Goal: Task Accomplishment & Management: Manage account settings

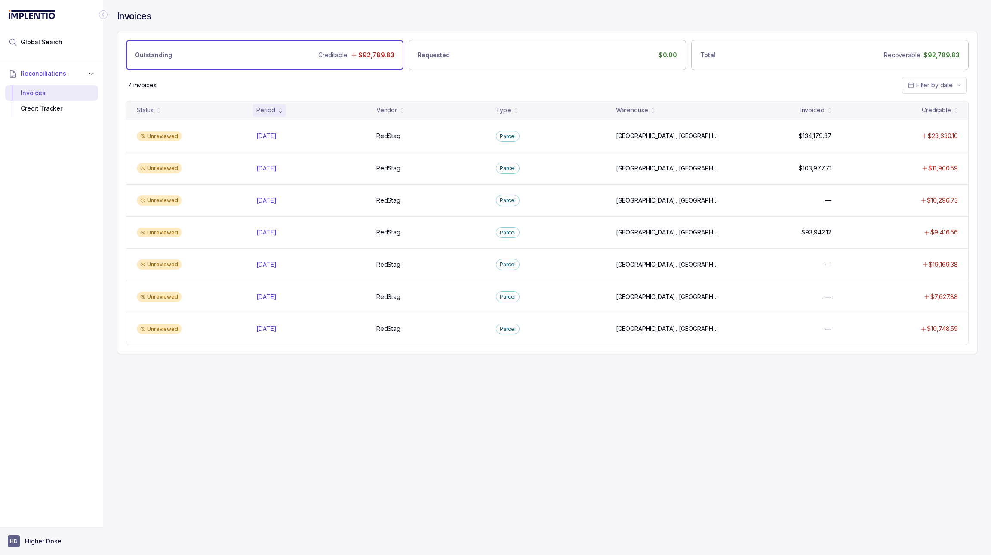
click at [76, 544] on button "HD Higher Dose" at bounding box center [52, 541] width 88 height 12
click at [74, 520] on p "Logout" at bounding box center [56, 522] width 71 height 9
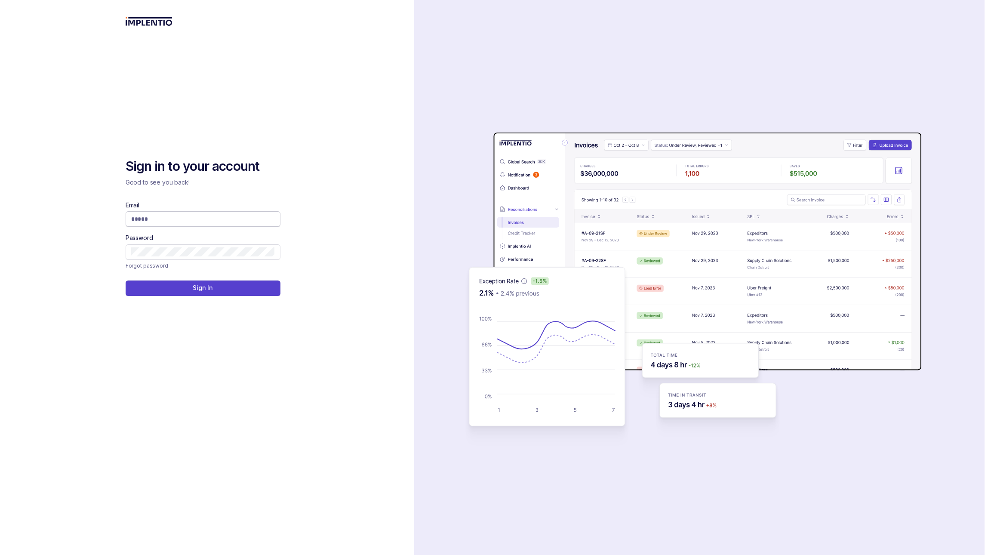
click at [259, 218] on input "Email" at bounding box center [203, 219] width 144 height 9
click at [0, 554] on com-1password-button at bounding box center [0, 555] width 0 height 0
type input "**********"
click at [174, 286] on button "Sign In" at bounding box center [203, 287] width 155 height 15
